Goal: Task Accomplishment & Management: Manage account settings

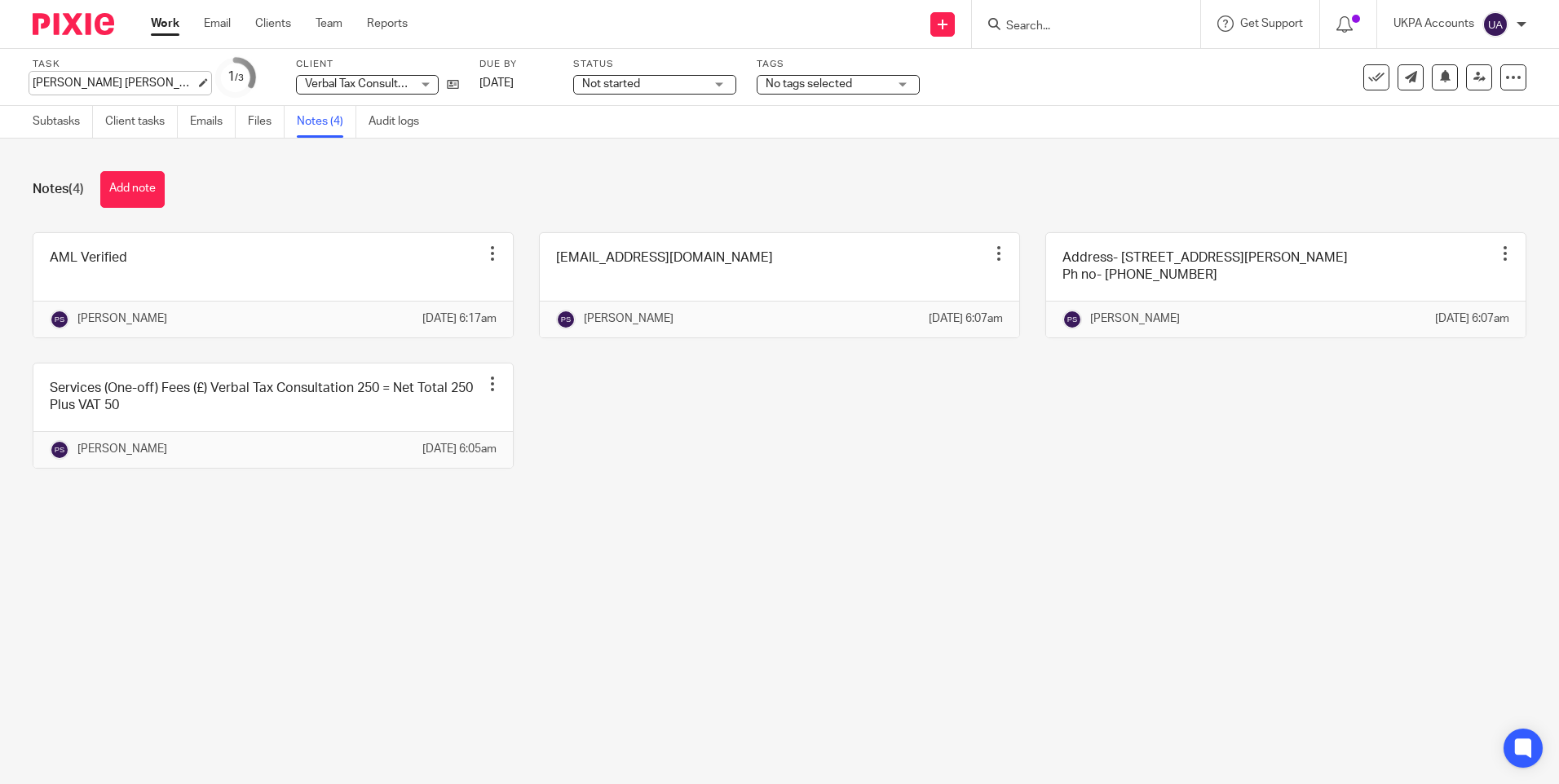
type input "Eleni Leila Nicolaidis"
click at [96, 81] on div "Eleni Leila Nicolaidis Save Eleni Leila Nicolaidis" at bounding box center [114, 83] width 163 height 17
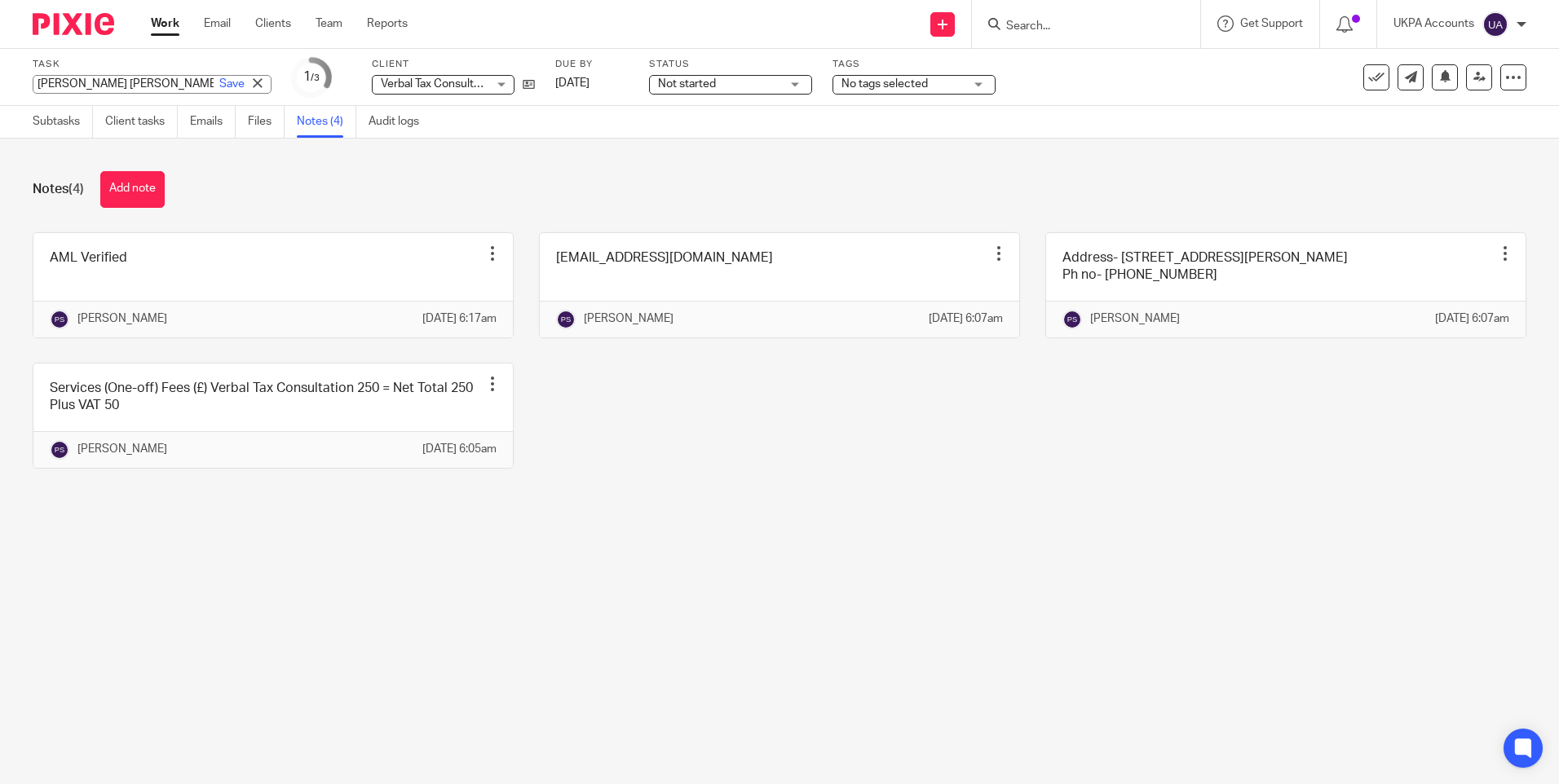
click at [96, 81] on input "[PERSON_NAME] [PERSON_NAME]" at bounding box center [151, 84] width 239 height 19
click at [954, 486] on div "AML Verified Edit note Delete note Priya Shakya 14 Aug 2025 6:17am nicolaidisel…" at bounding box center [767, 362] width 1519 height 261
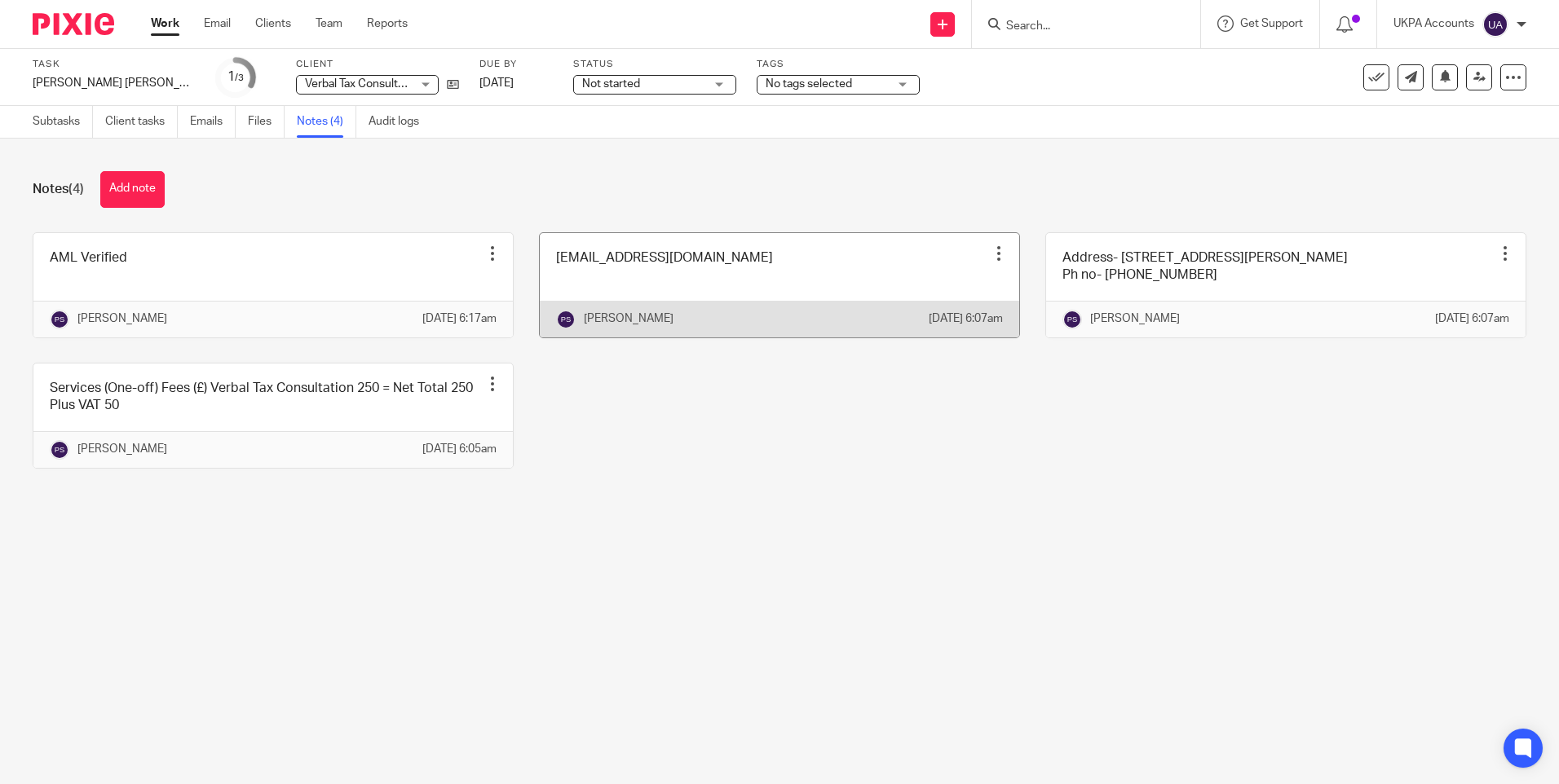
click at [991, 255] on div at bounding box center [999, 254] width 17 height 17
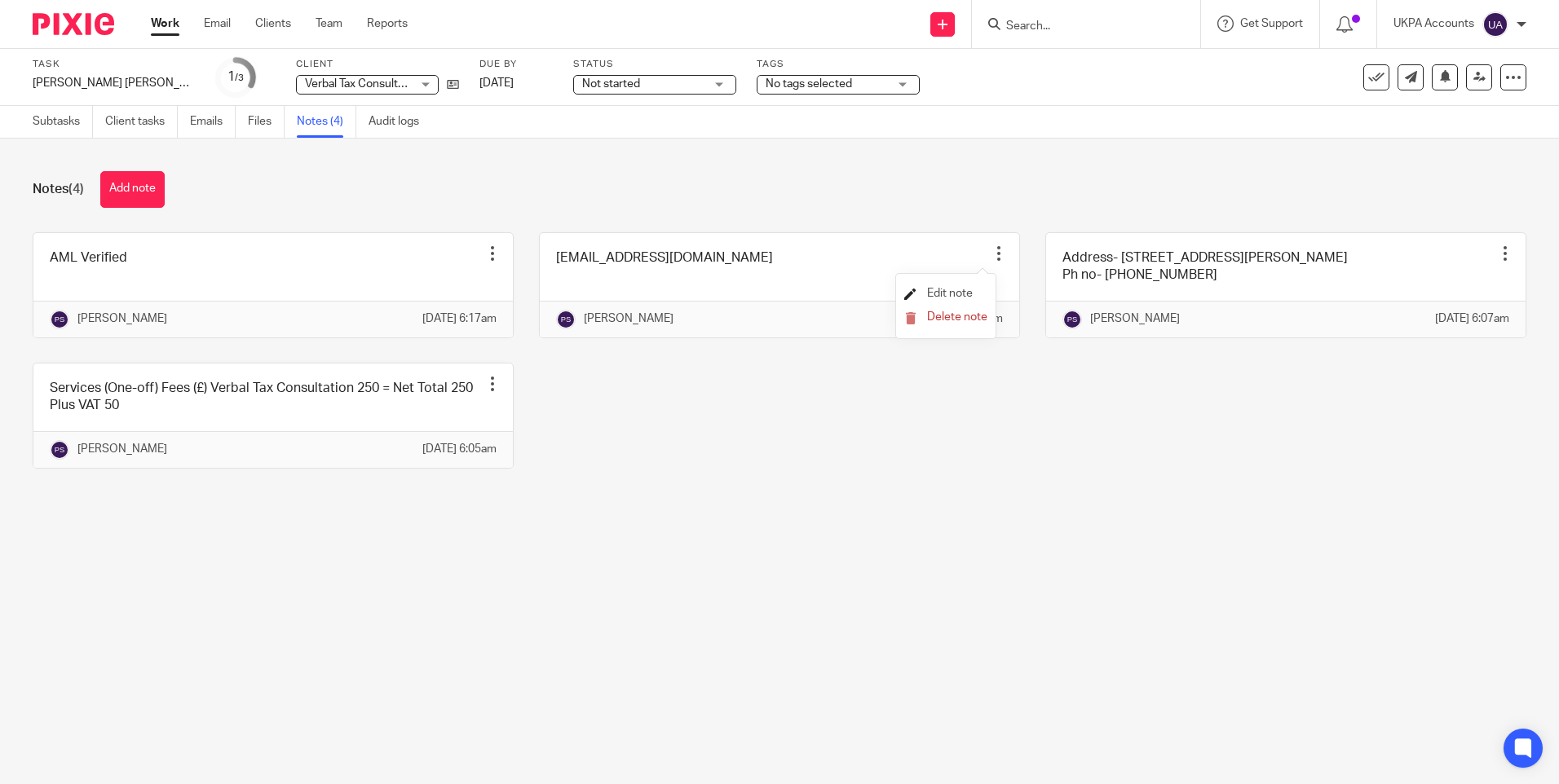
click at [966, 294] on span "Edit note" at bounding box center [949, 293] width 46 height 12
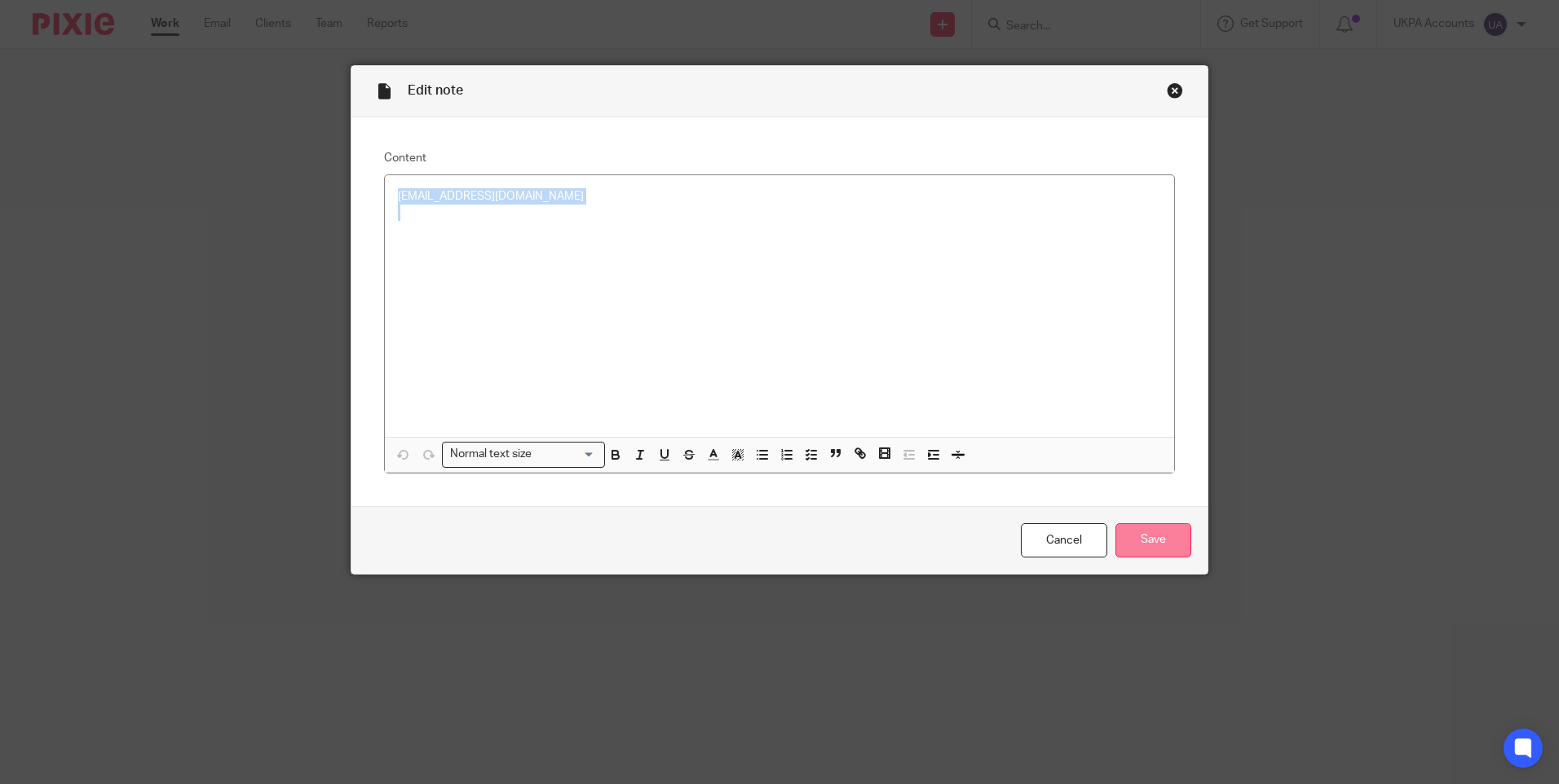
click at [1156, 538] on input "Save" at bounding box center [1153, 540] width 76 height 35
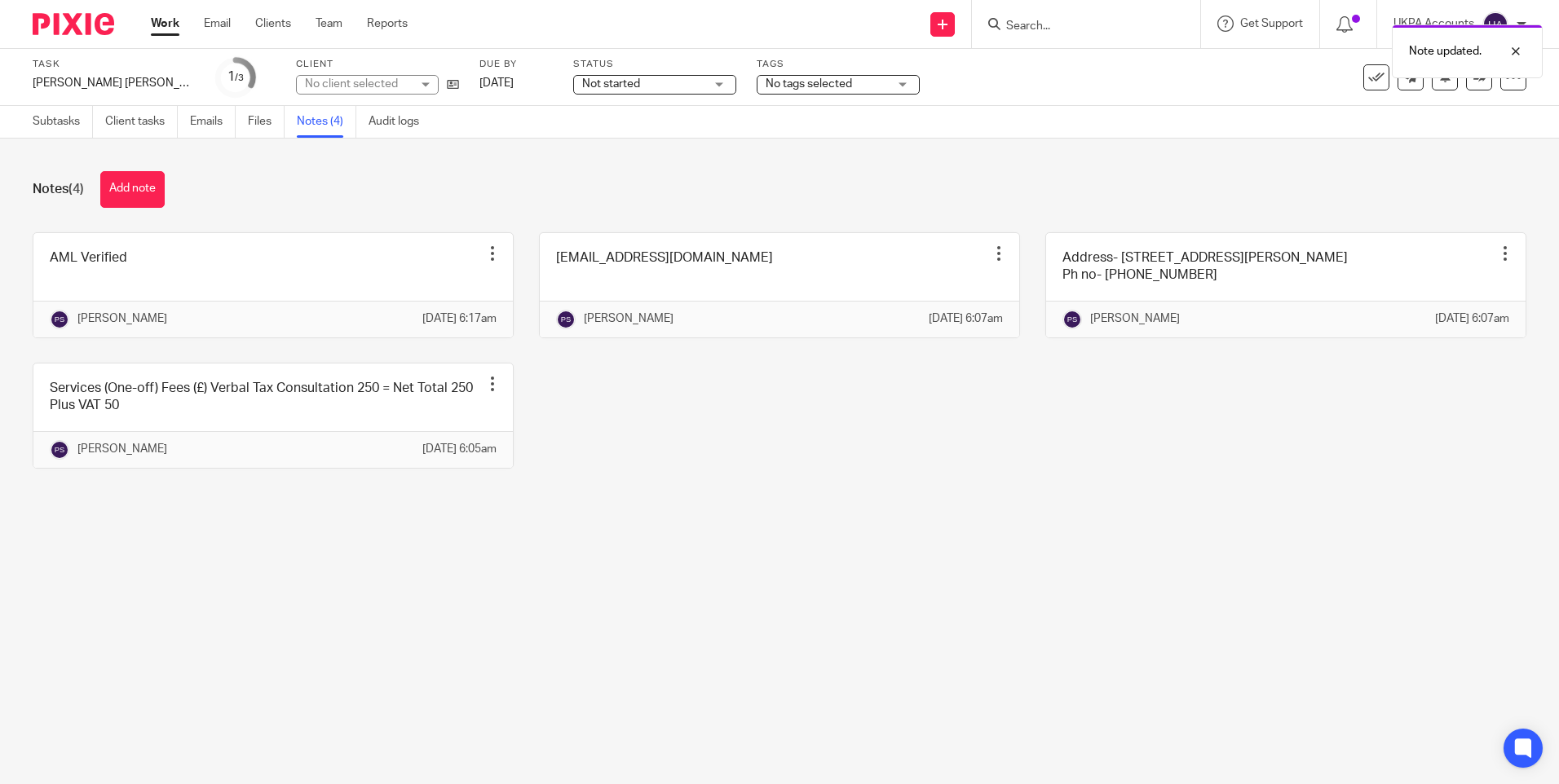
click at [1497, 260] on div at bounding box center [1506, 254] width 17 height 17
click at [1421, 293] on link "Edit note" at bounding box center [1437, 293] width 68 height 12
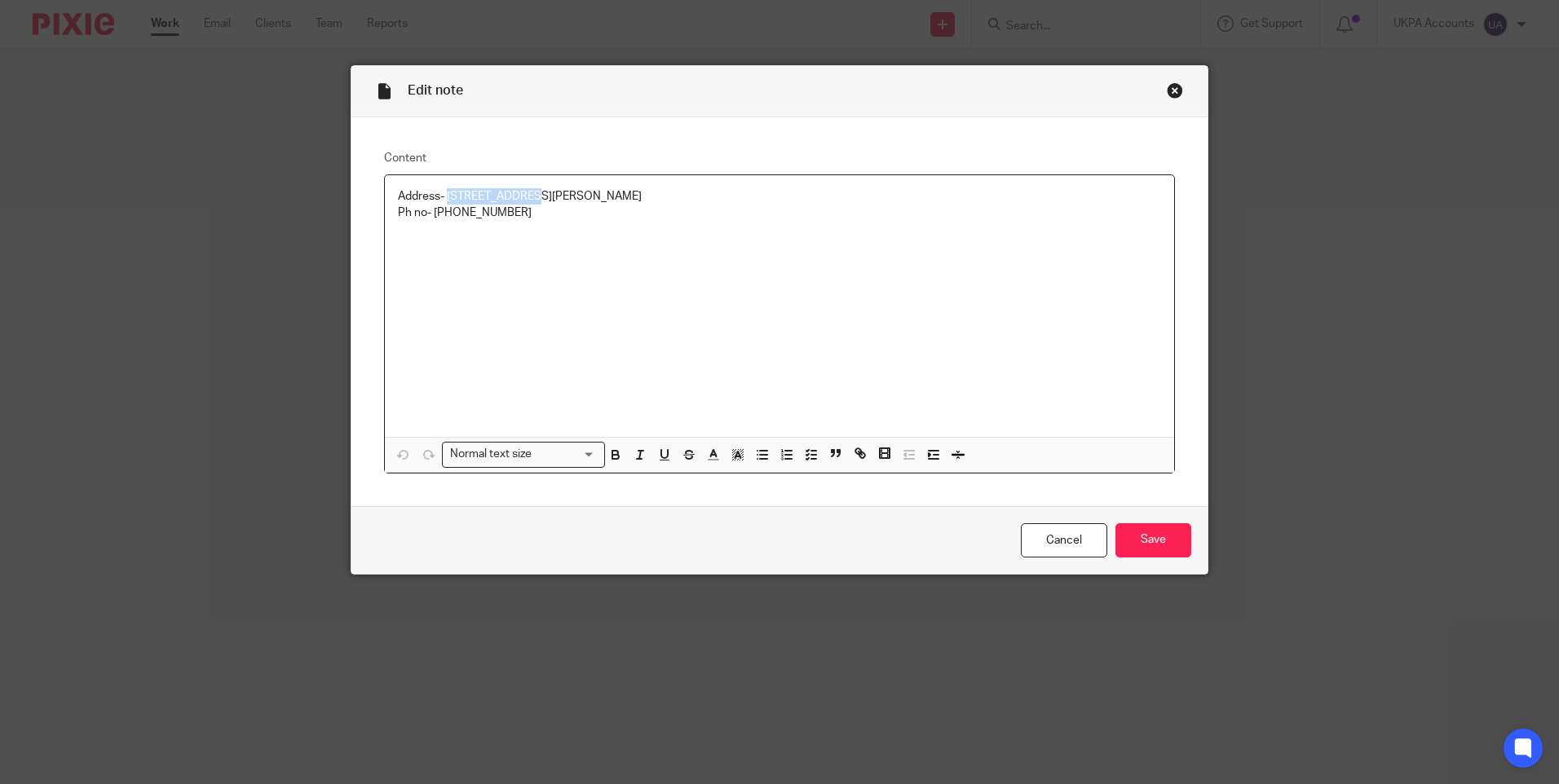
drag, startPoint x: 442, startPoint y: 192, endPoint x: 521, endPoint y: 196, distance: 79.1
click at [521, 196] on p "Address- 95 Foskett Way, Aylesbury, HP21 9AB, United Kingdom" at bounding box center [779, 196] width 763 height 17
copy p "95 Foskett Way"
drag, startPoint x: 527, startPoint y: 192, endPoint x: 573, endPoint y: 199, distance: 46.5
click at [573, 199] on p "Address- 95 Foskett Way, Aylesbury, HP21 9AB, United Kingdom" at bounding box center [779, 196] width 763 height 17
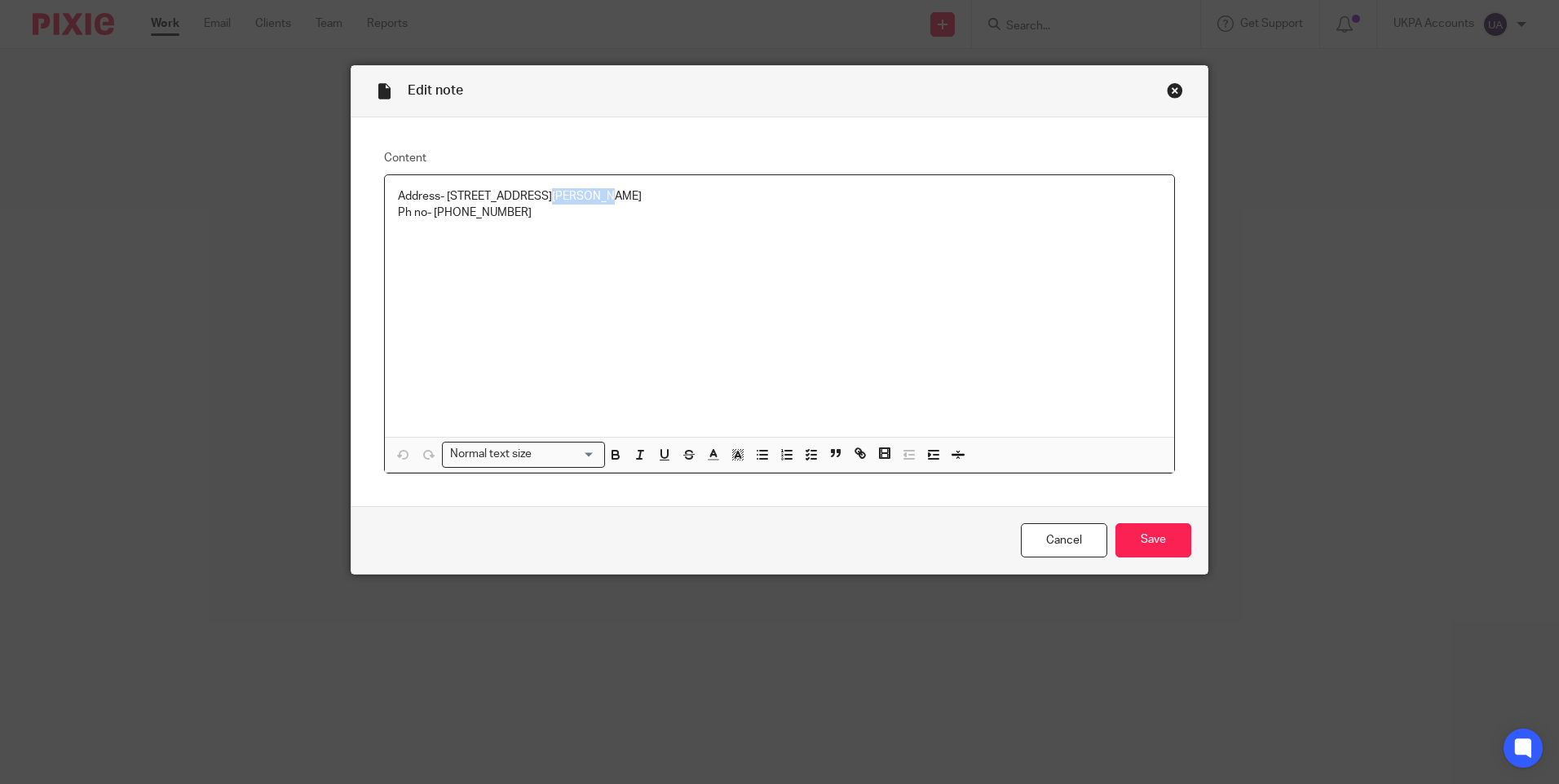
copy p "Aylesbury"
drag, startPoint x: 583, startPoint y: 195, endPoint x: 631, endPoint y: 198, distance: 48.1
click at [631, 198] on p "Address- 95 Foskett Way, Aylesbury, HP21 9AB, United Kingdom" at bounding box center [779, 196] width 763 height 17
copy p "HP21 9AB"
drag, startPoint x: 638, startPoint y: 194, endPoint x: 732, endPoint y: 196, distance: 94.0
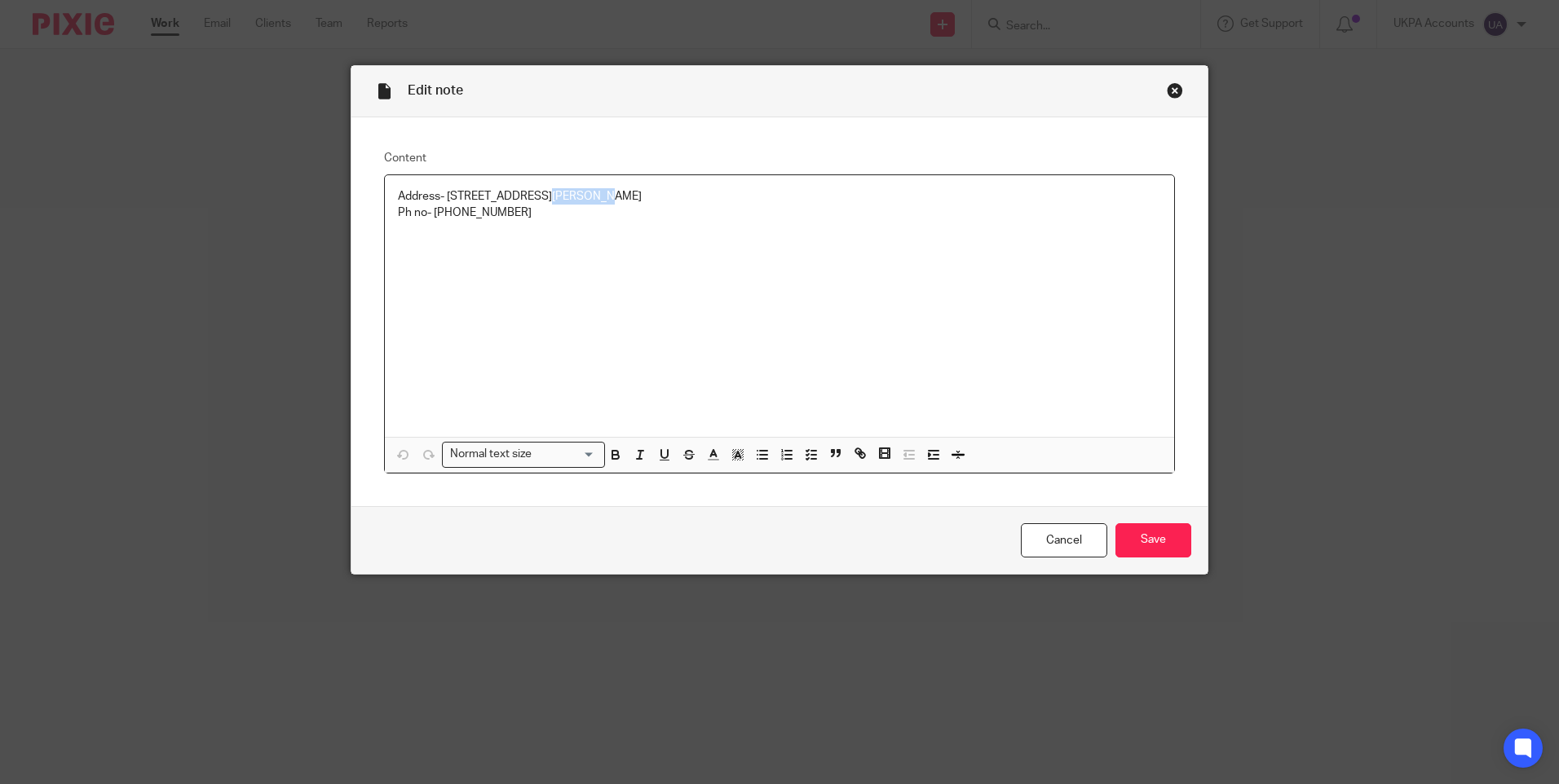
click at [732, 196] on p "Address- 95 Foskett Way, Aylesbury, HP21 9AB, United Kingdom" at bounding box center [779, 196] width 763 height 17
copy p "United Kingdom"
click at [1072, 533] on link "Cancel" at bounding box center [1064, 540] width 87 height 35
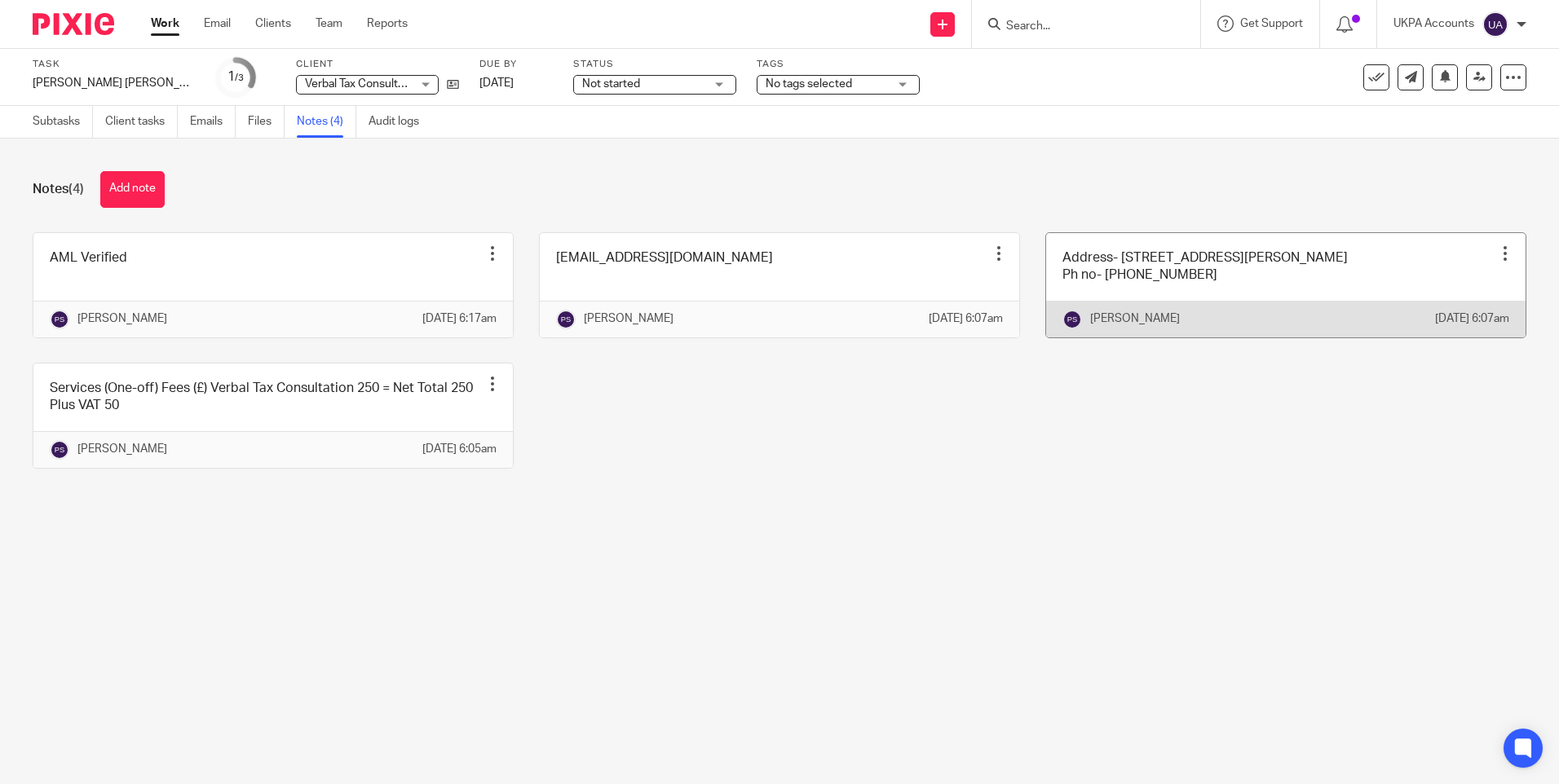
click at [1497, 251] on div at bounding box center [1506, 254] width 17 height 17
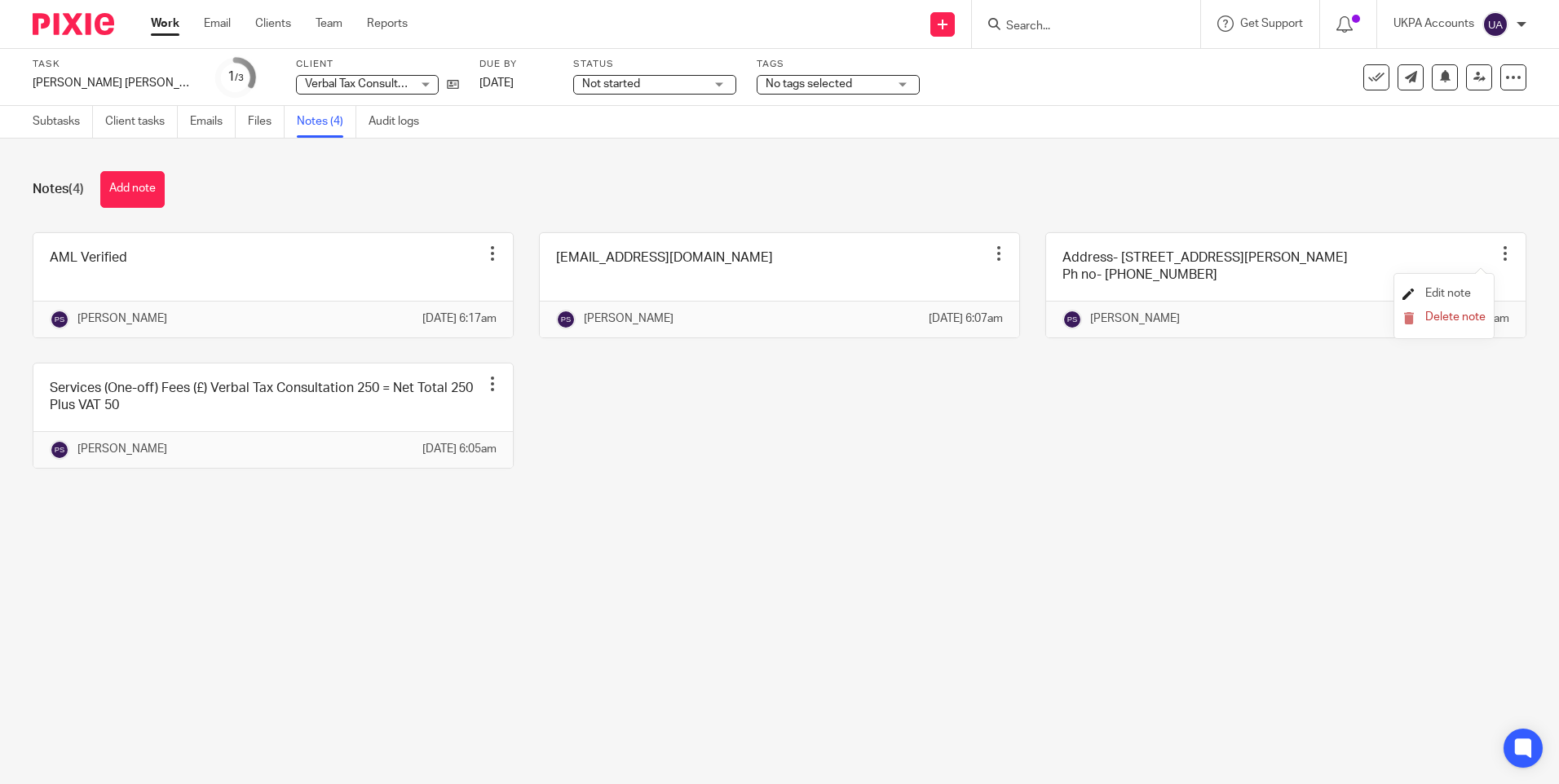
click at [1451, 289] on span "Edit note" at bounding box center [1448, 293] width 46 height 12
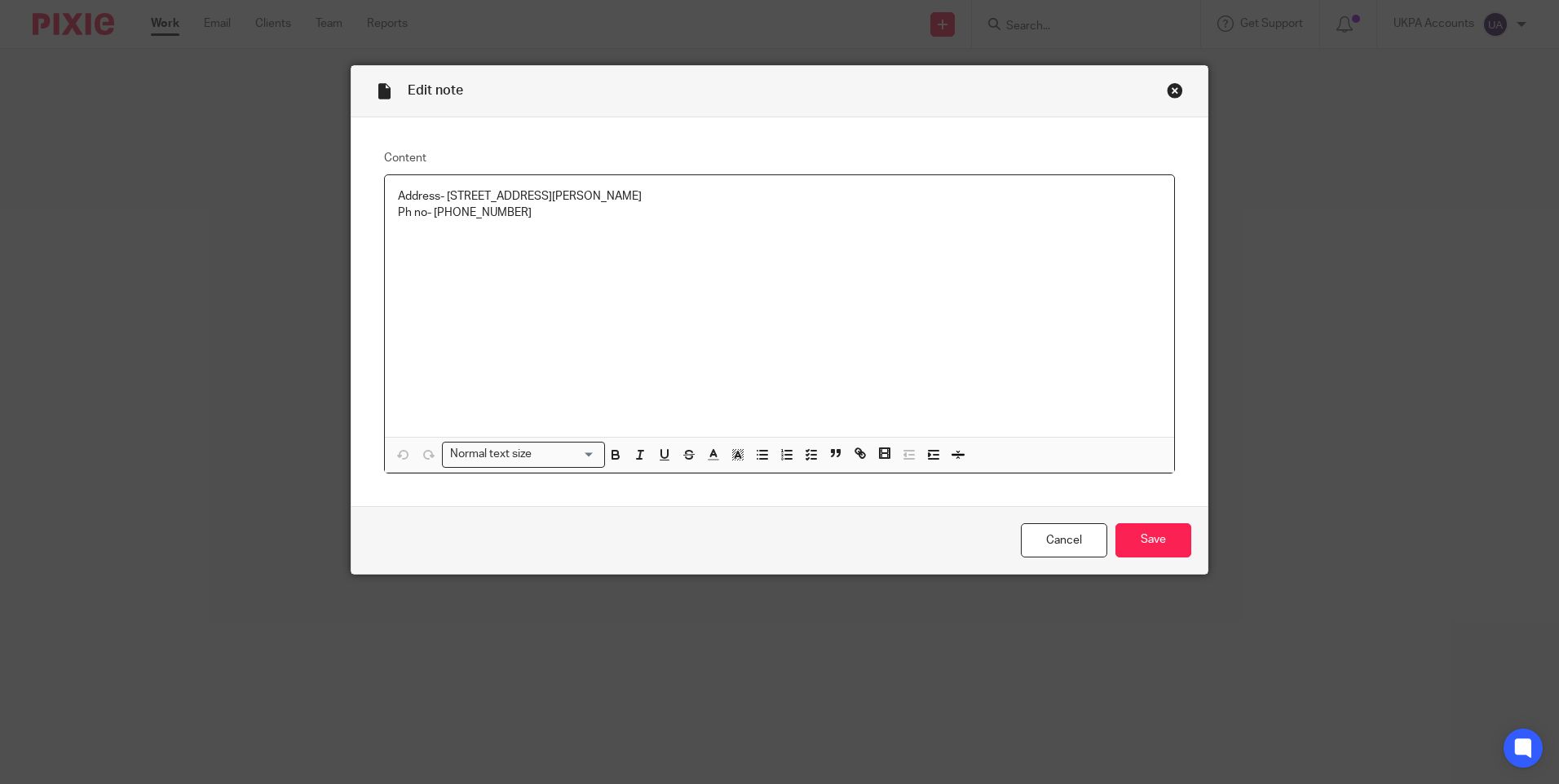
drag, startPoint x: 452, startPoint y: 210, endPoint x: 551, endPoint y: 219, distance: 99.4
click at [551, 219] on p "Ph no- +44 787 877 1566" at bounding box center [779, 213] width 763 height 17
copy p "787 877 1566"
click at [1167, 85] on div "Close this dialog window" at bounding box center [1175, 91] width 17 height 17
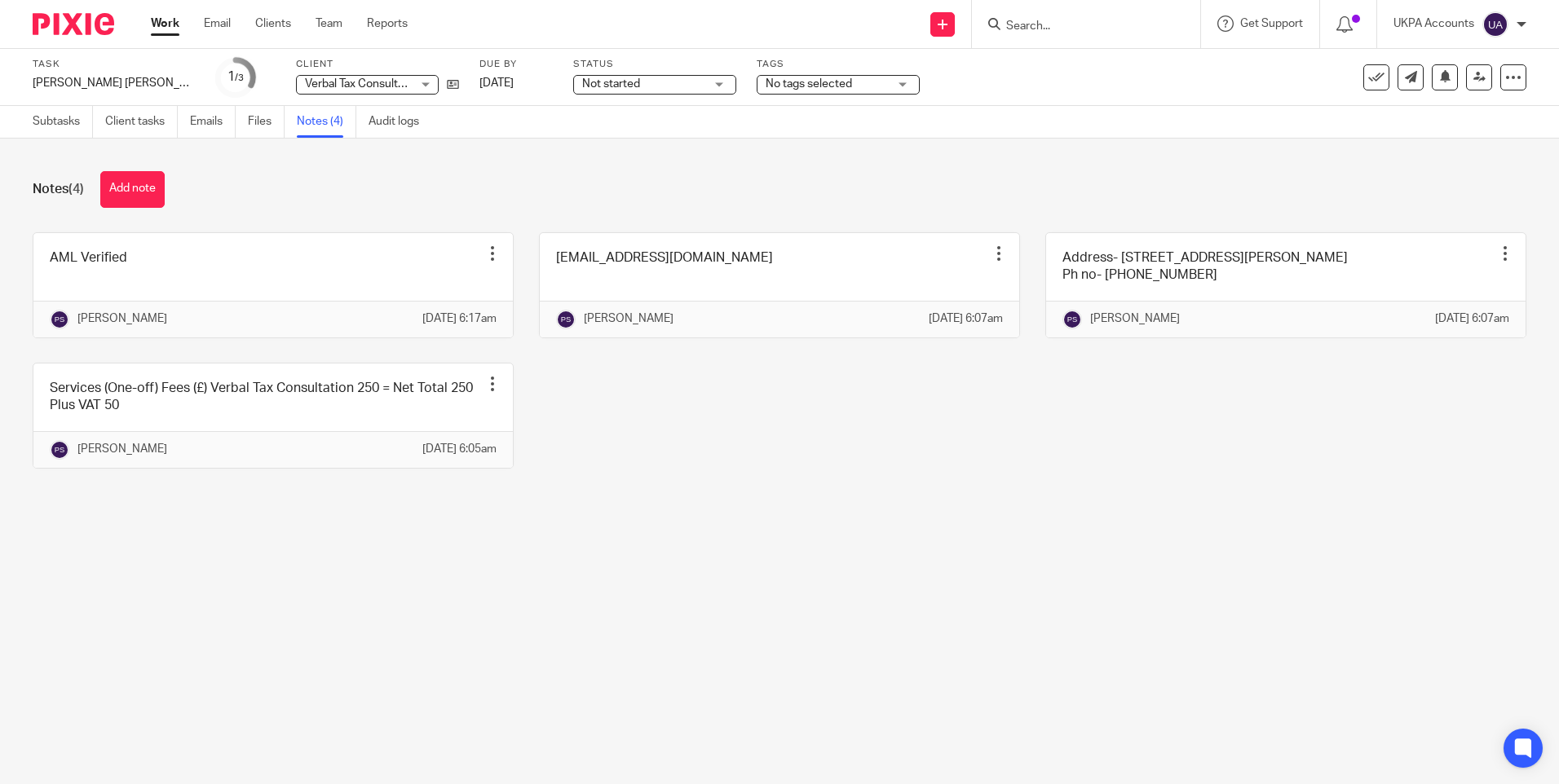
drag, startPoint x: 995, startPoint y: 456, endPoint x: 1010, endPoint y: 442, distance: 20.5
click at [996, 456] on div "AML Verified Edit note Delete note Priya Shakya 14 Aug 2025 6:17am nicolaidisel…" at bounding box center [767, 362] width 1519 height 261
drag, startPoint x: 781, startPoint y: 454, endPoint x: 722, endPoint y: 436, distance: 61.7
click at [774, 454] on div "AML Verified Edit note Delete note Priya Shakya 14 Aug 2025 6:17am nicolaidisel…" at bounding box center [767, 362] width 1519 height 261
click at [131, 182] on button "Add note" at bounding box center [132, 190] width 64 height 37
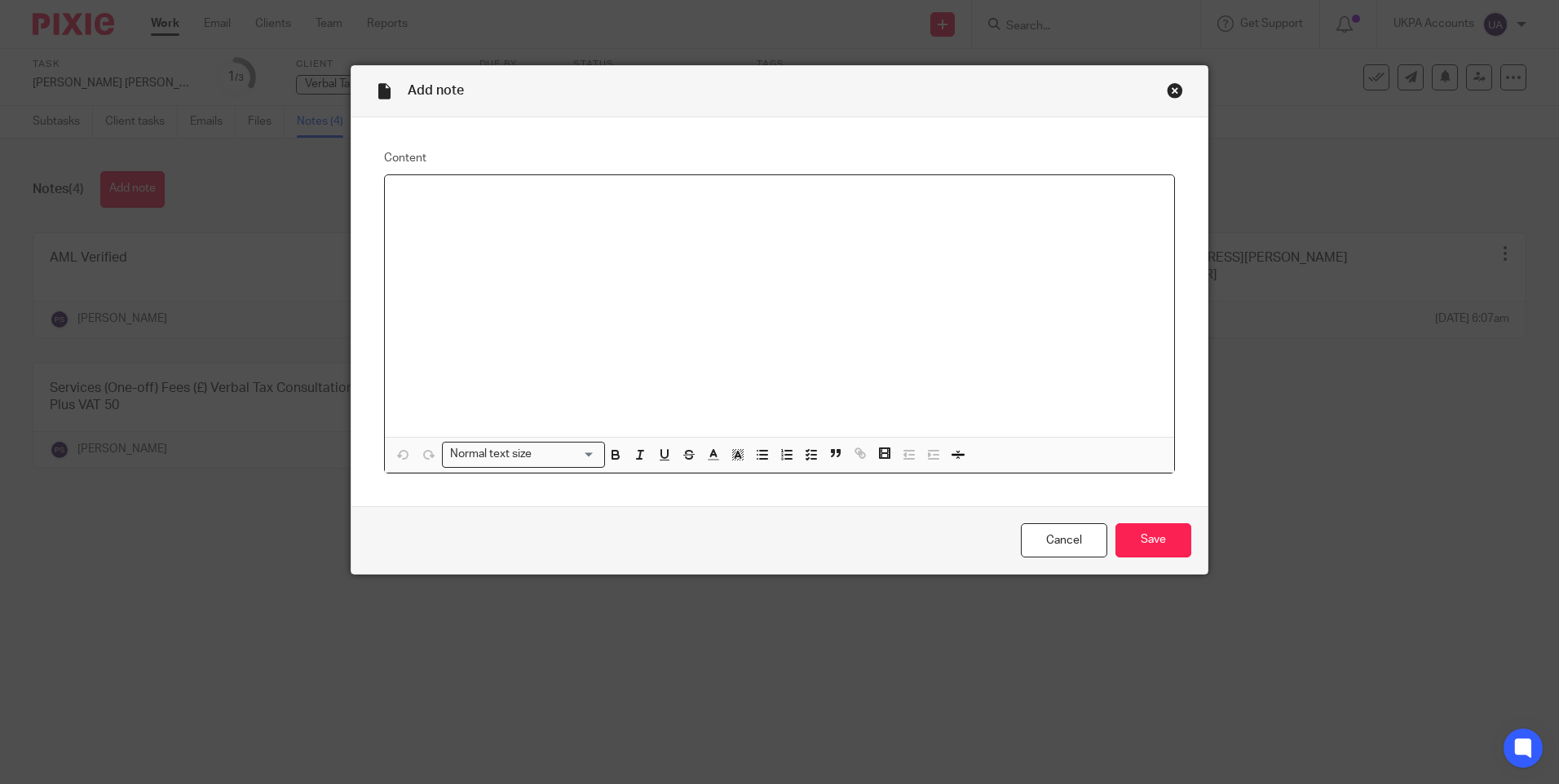
click at [497, 242] on div at bounding box center [780, 306] width 789 height 262
paste div
click at [1144, 543] on input "Save" at bounding box center [1153, 540] width 76 height 35
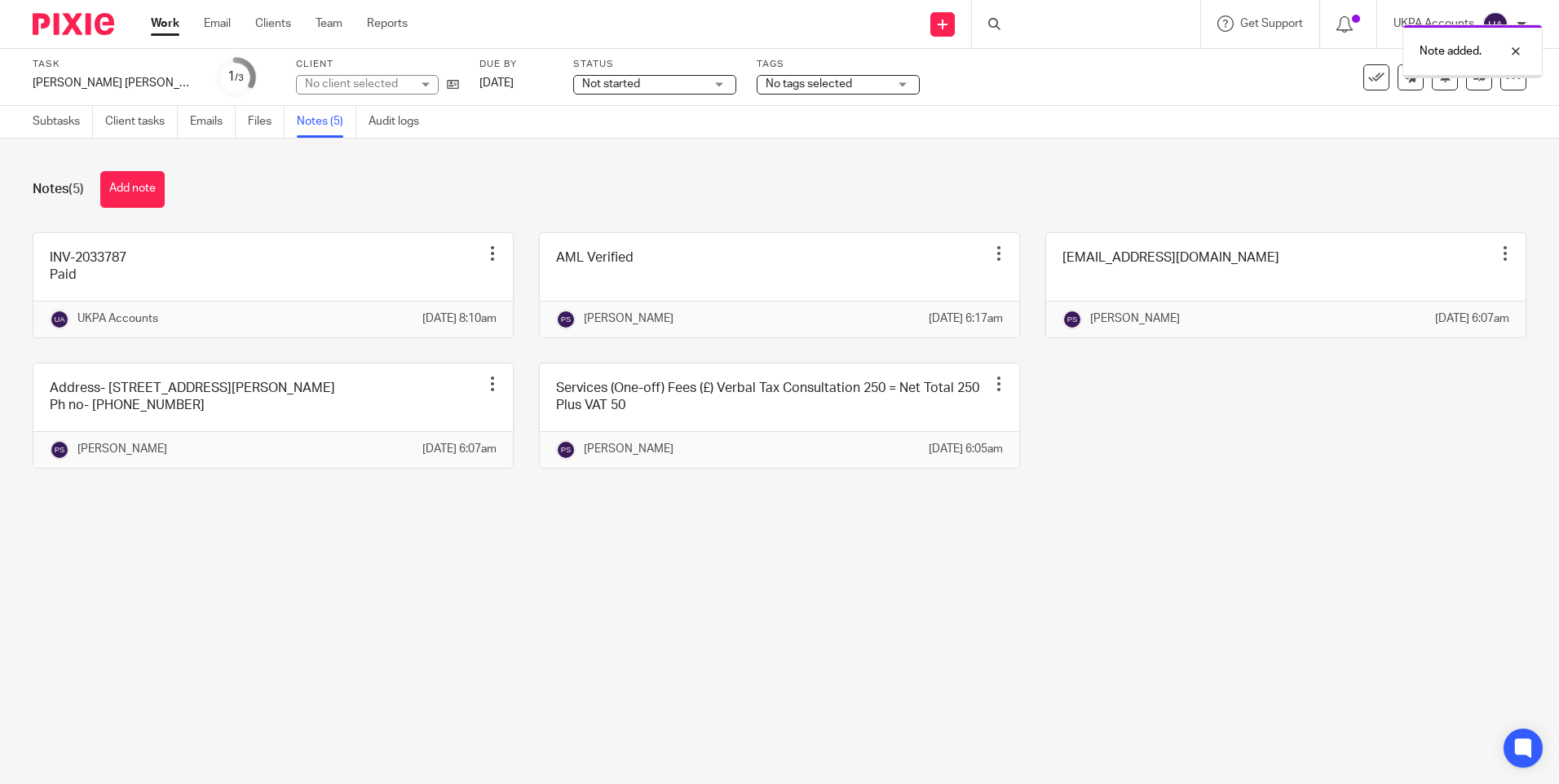
click at [64, 119] on link "Subtasks" at bounding box center [62, 121] width 61 height 32
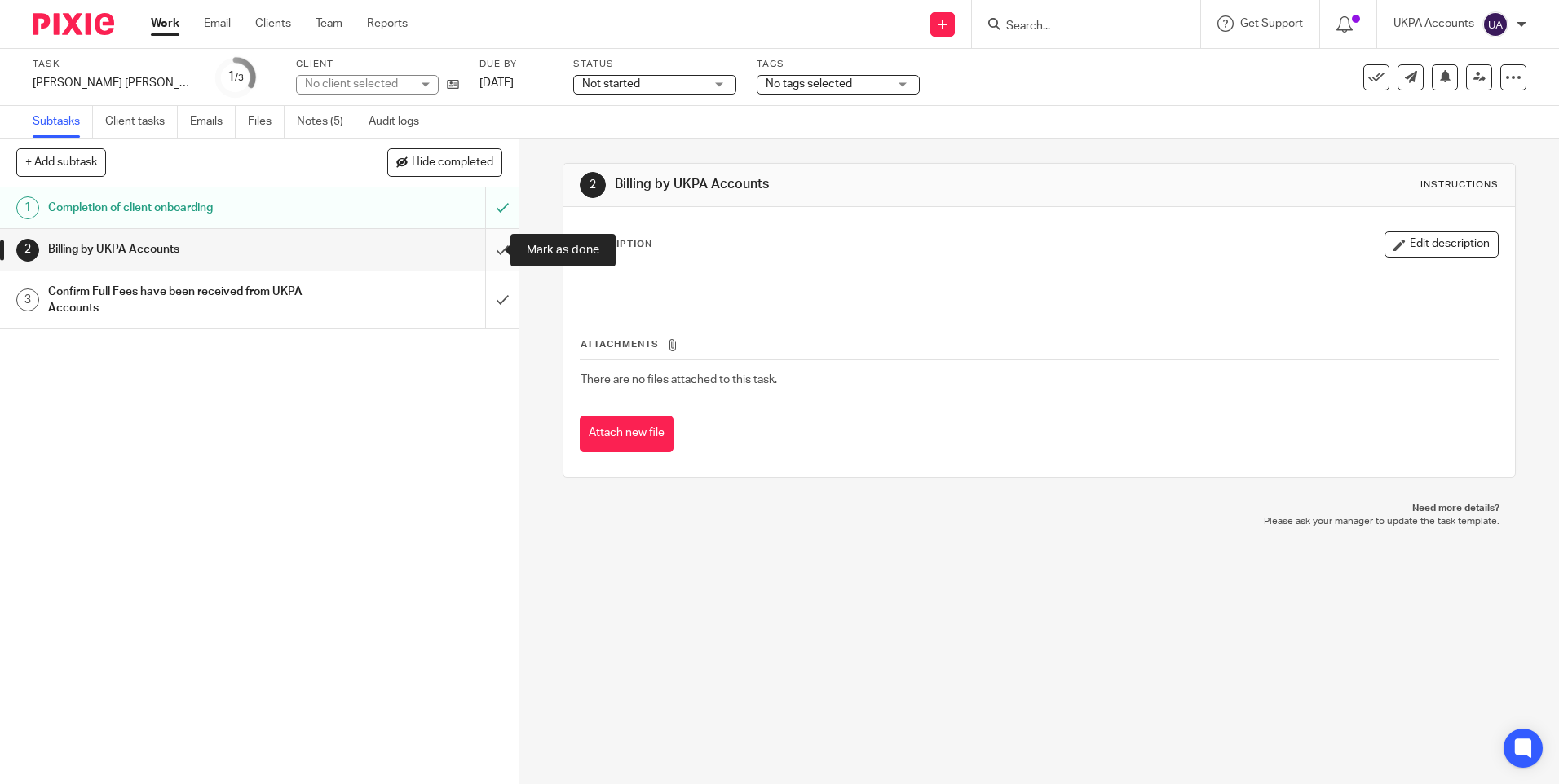
click at [491, 247] on input "submit" at bounding box center [259, 249] width 518 height 41
click at [486, 303] on input "submit" at bounding box center [259, 300] width 518 height 58
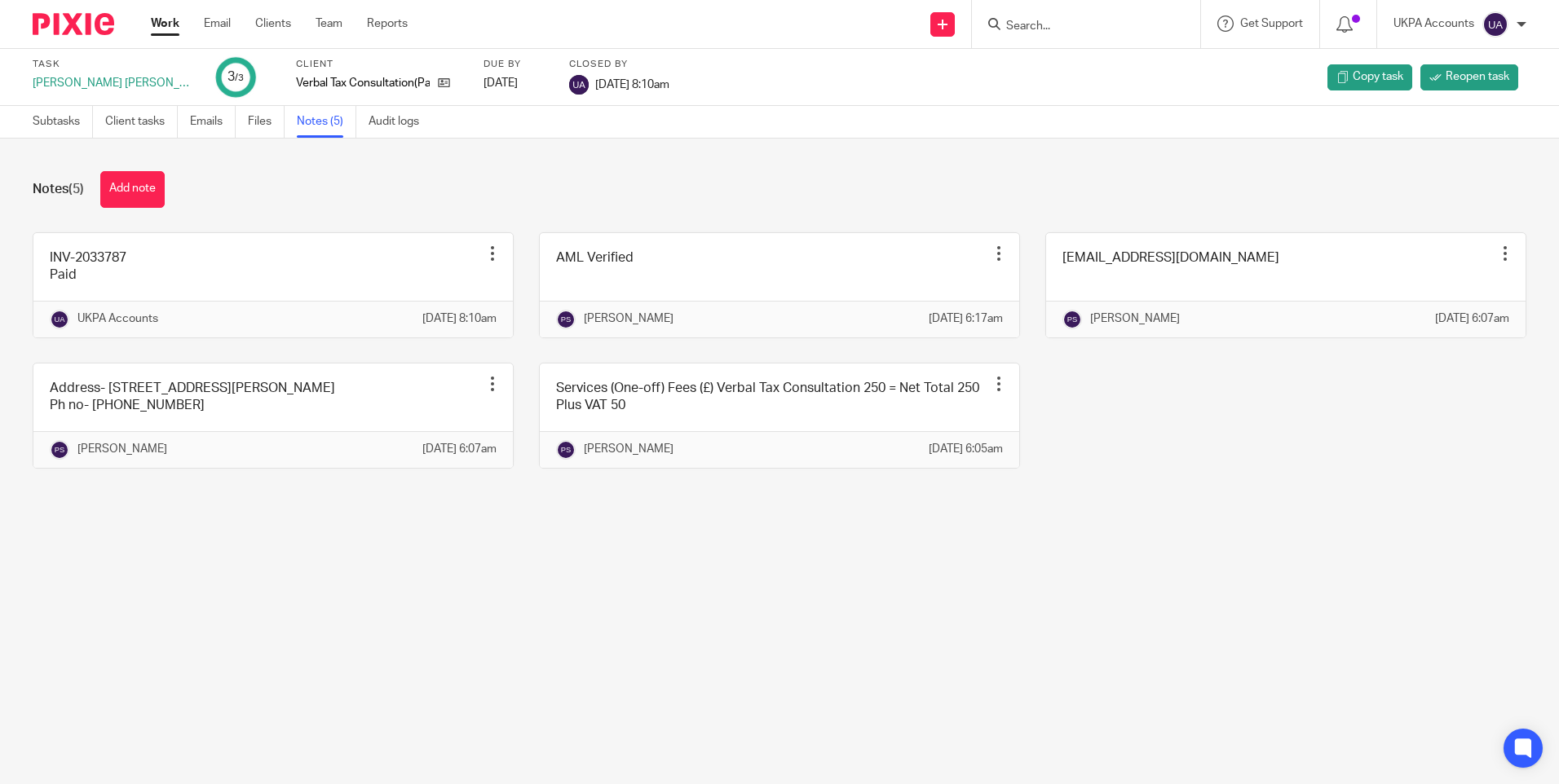
click at [156, 23] on link "Work" at bounding box center [165, 24] width 28 height 17
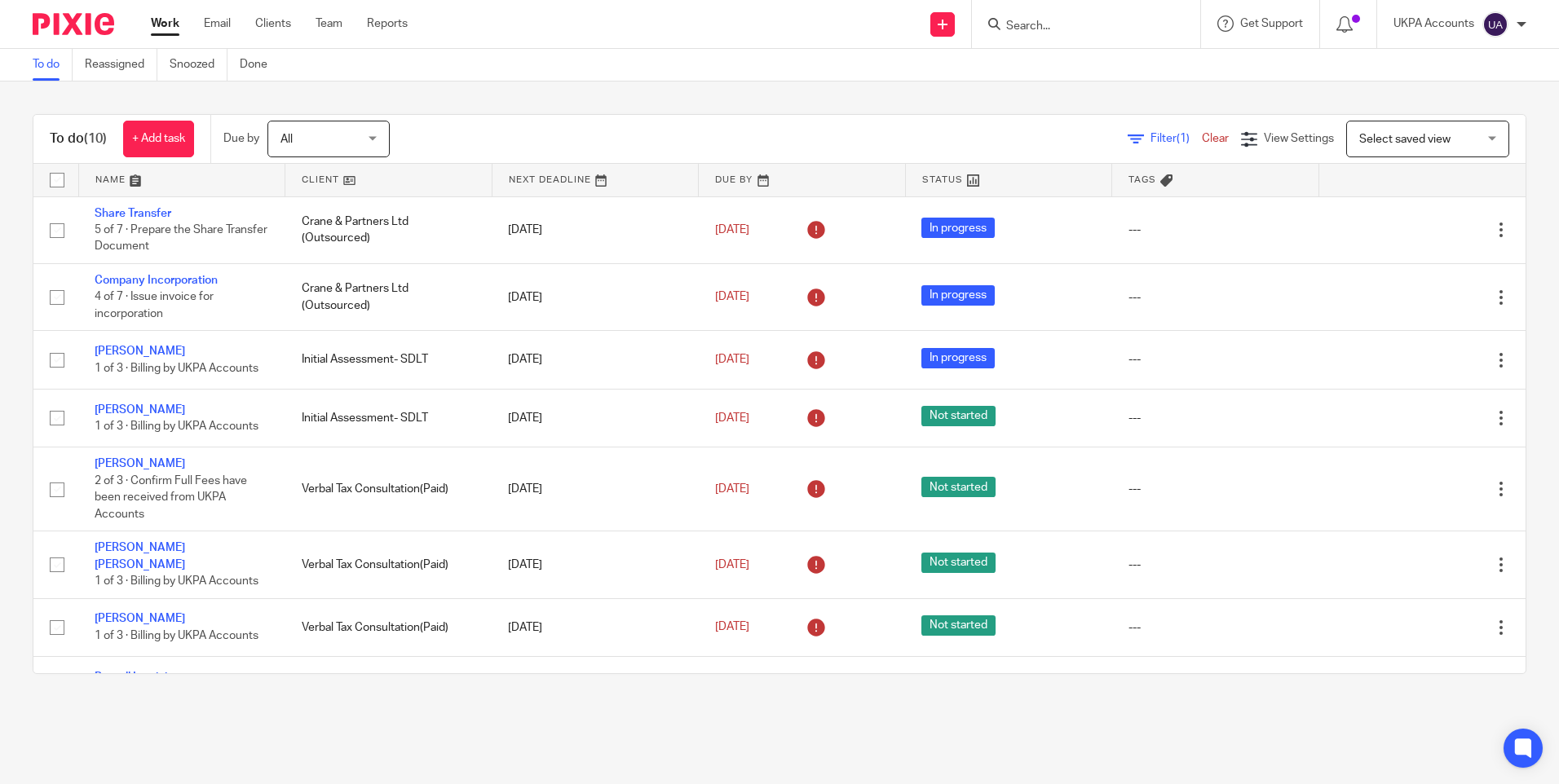
click at [49, 65] on link "To do" at bounding box center [52, 65] width 40 height 32
